Goal: Task Accomplishment & Management: Complete application form

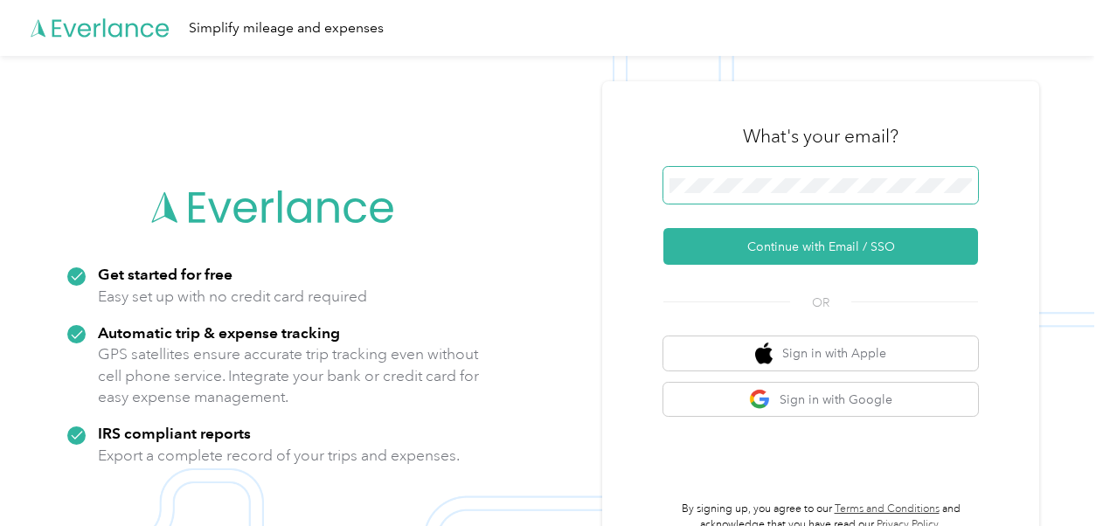
click at [812, 180] on span at bounding box center [821, 185] width 315 height 37
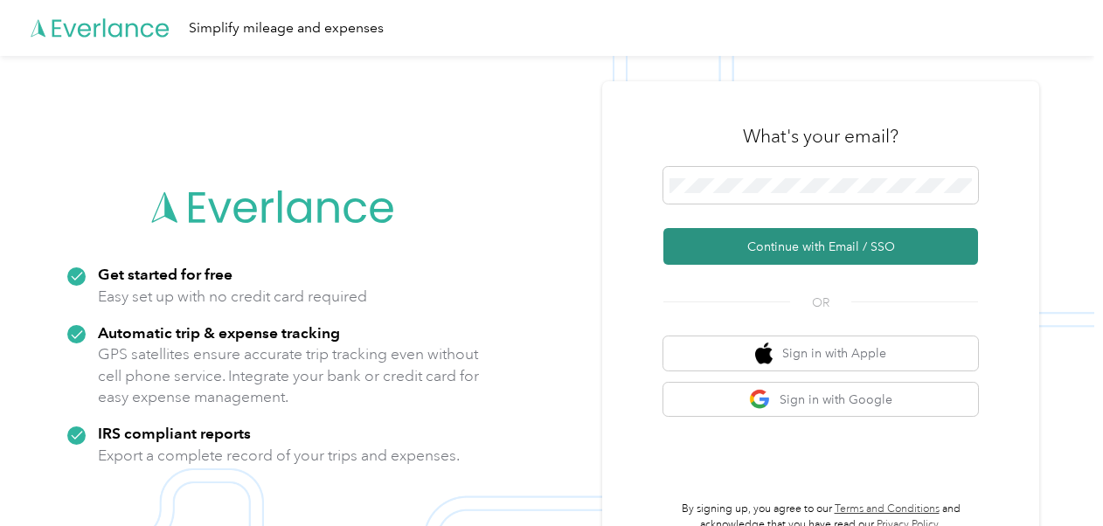
click at [843, 241] on button "Continue with Email / SSO" at bounding box center [821, 246] width 315 height 37
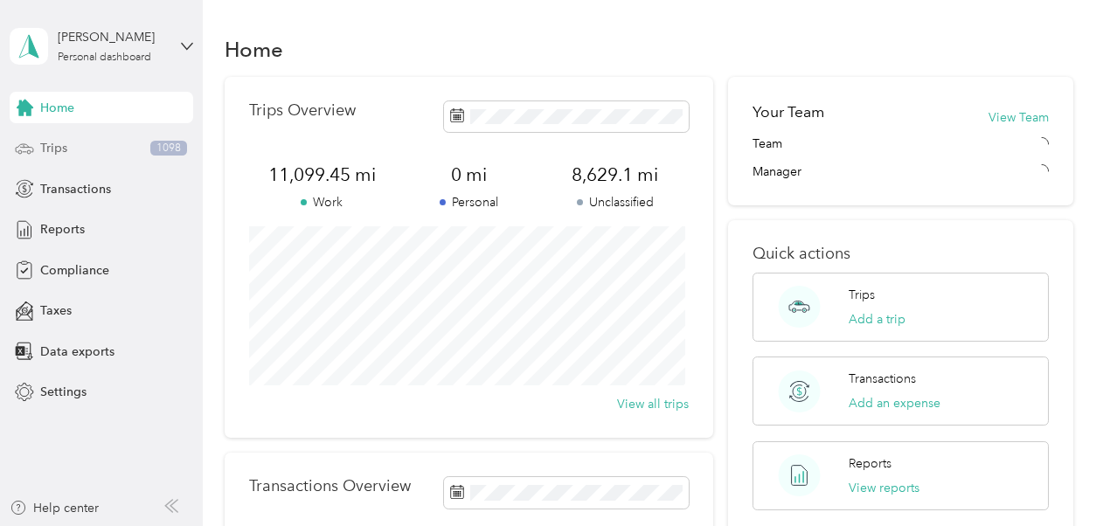
click at [130, 156] on div "Trips 1098" at bounding box center [102, 148] width 184 height 31
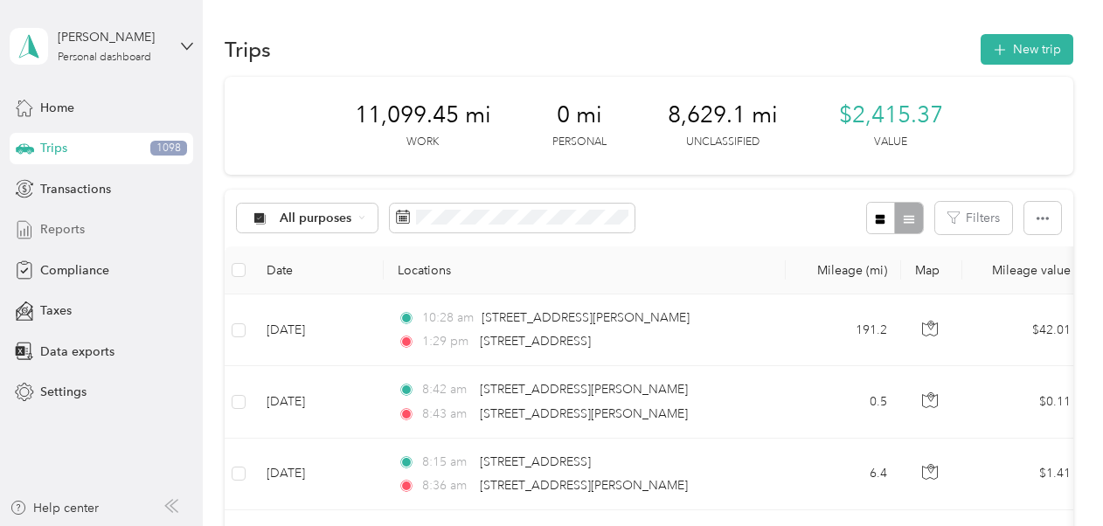
click at [85, 231] on div "Reports" at bounding box center [102, 229] width 184 height 31
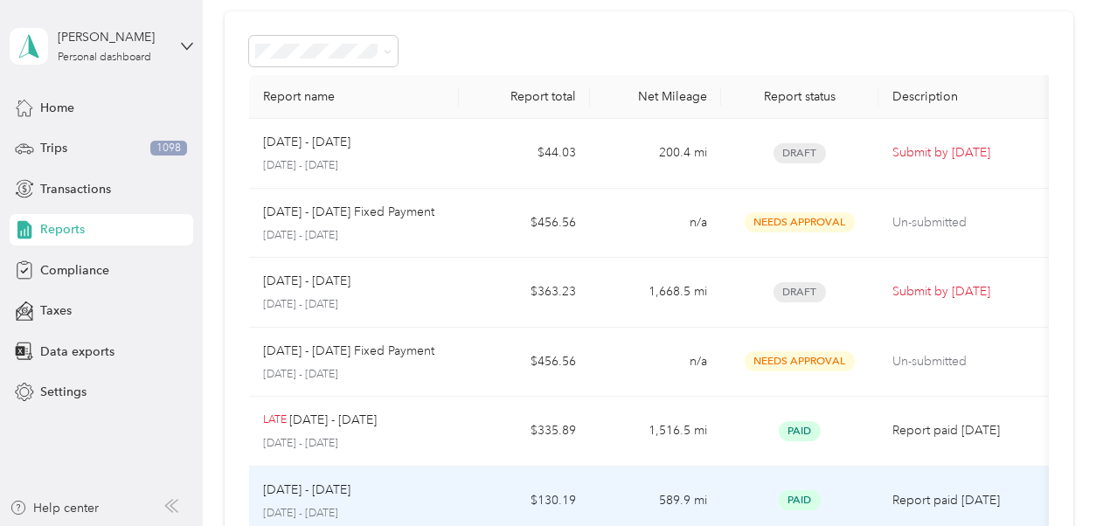
scroll to position [65, 0]
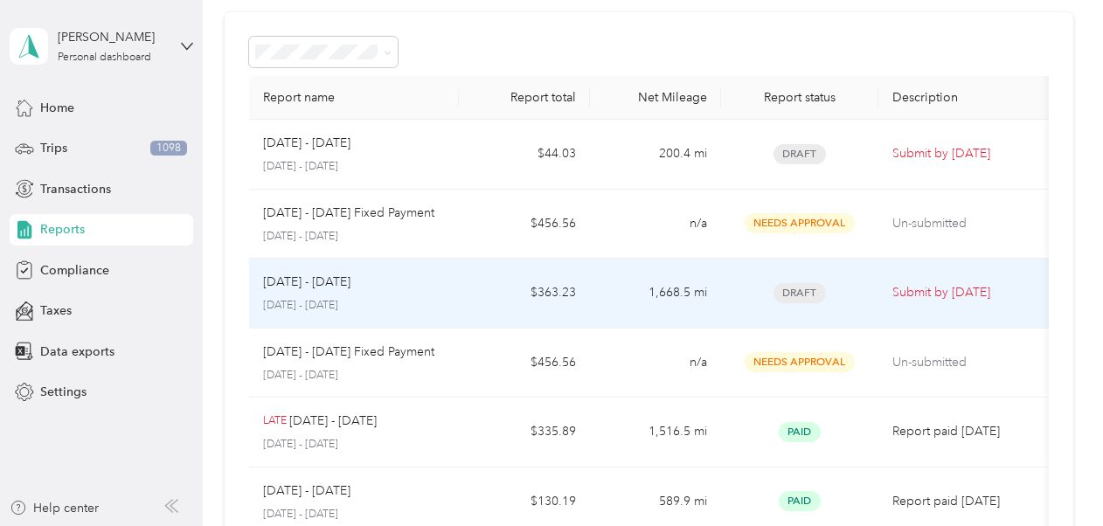
click at [351, 276] on p "Aug 1 - 31, 2025" at bounding box center [306, 282] width 87 height 19
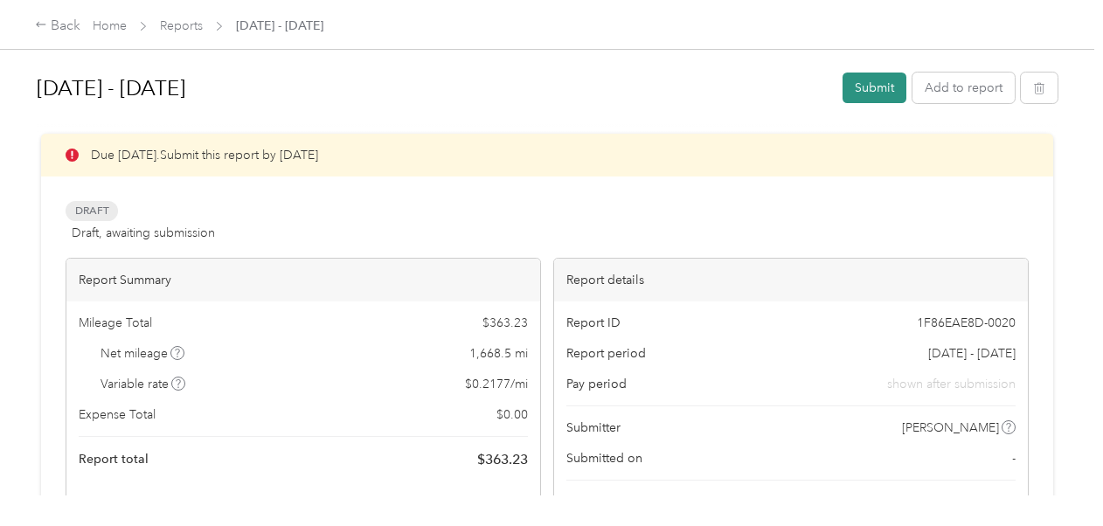
click at [862, 93] on button "Submit" at bounding box center [875, 88] width 64 height 31
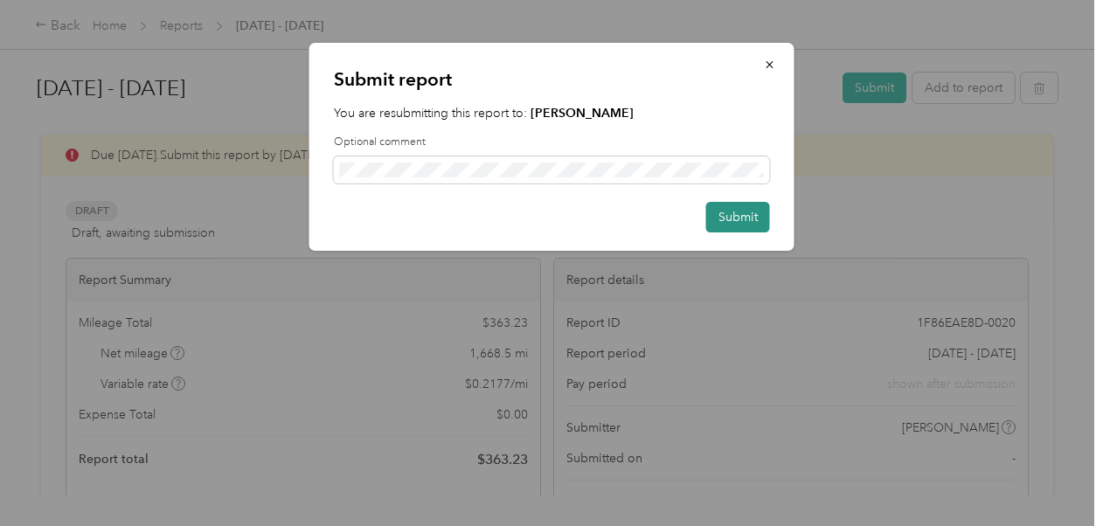
click at [735, 217] on button "Submit" at bounding box center [738, 217] width 64 height 31
